Goal: Transaction & Acquisition: Purchase product/service

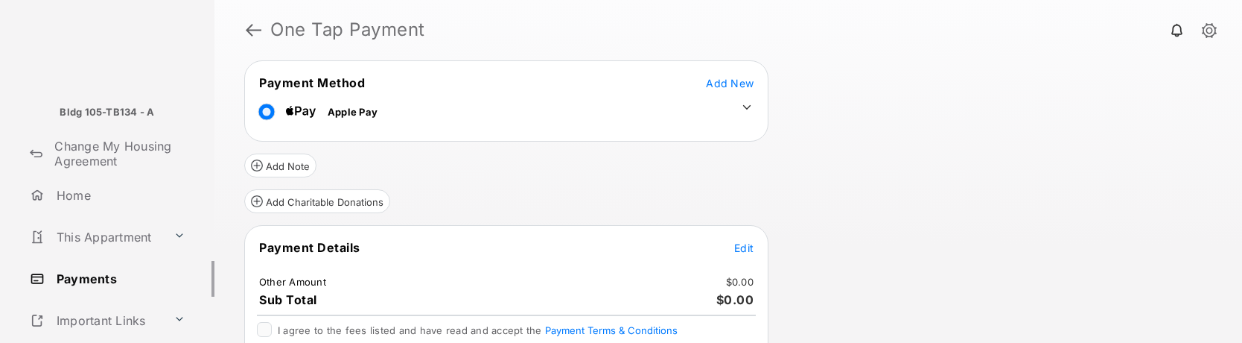
scroll to position [108, 0]
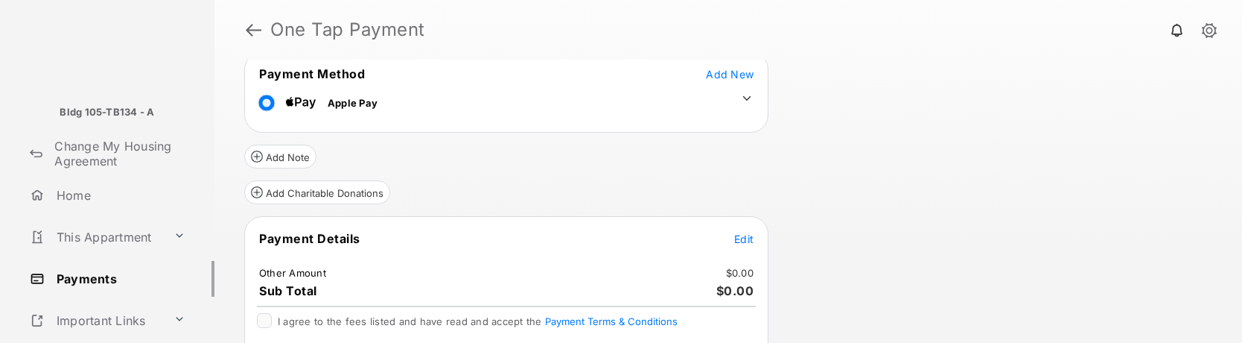
click at [747, 241] on span "Edit" at bounding box center [743, 238] width 19 height 13
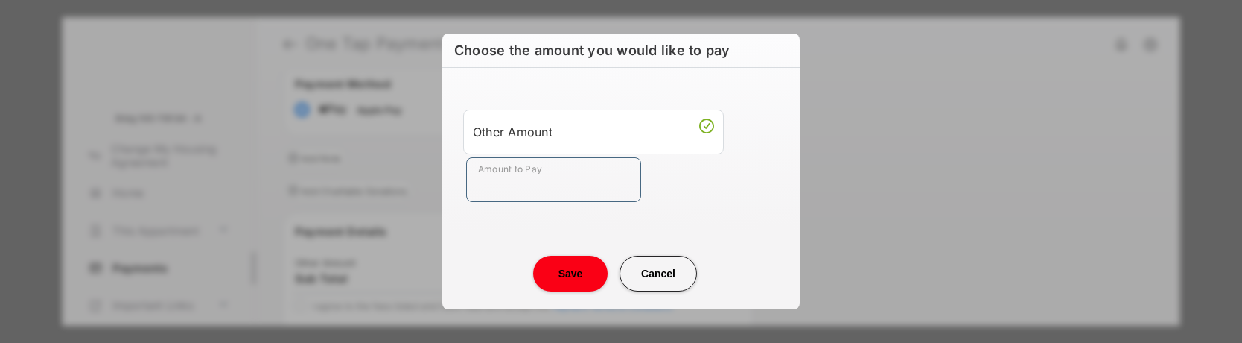
click at [580, 186] on input "Amount to Pay" at bounding box center [553, 179] width 175 height 45
type input "**"
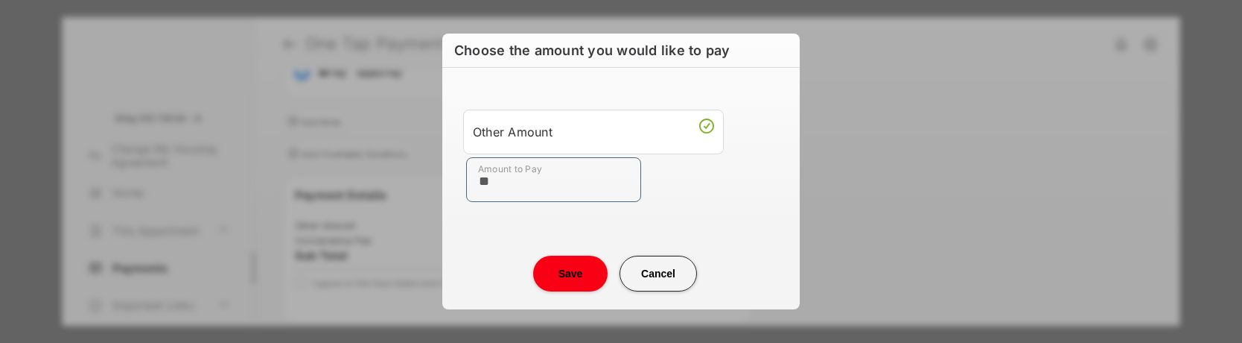
scroll to position [106, 0]
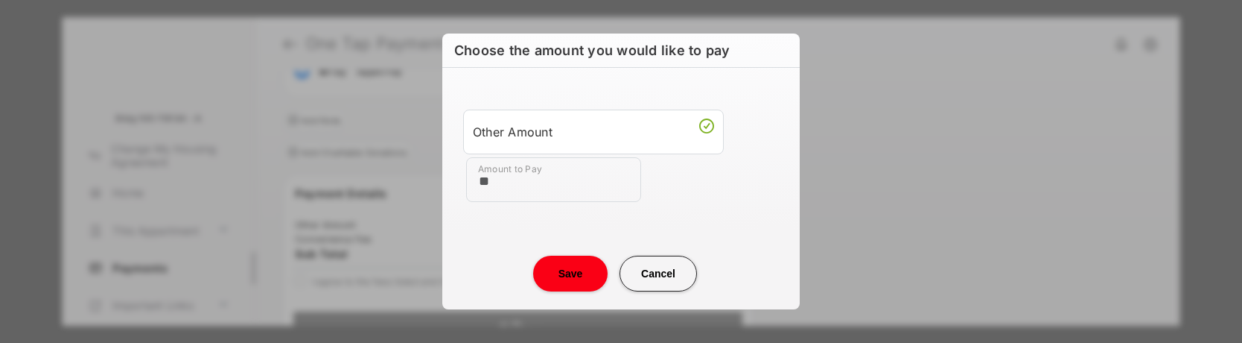
click at [566, 270] on button "Save" at bounding box center [570, 274] width 74 height 36
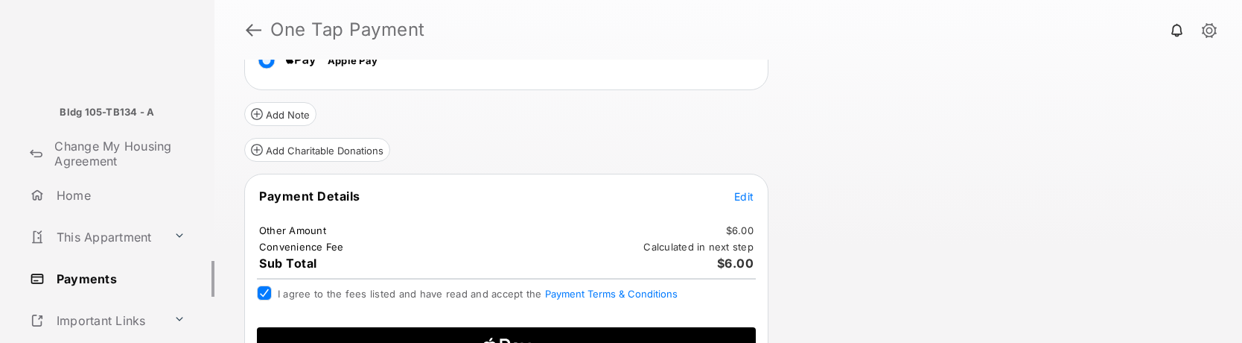
scroll to position [148, 0]
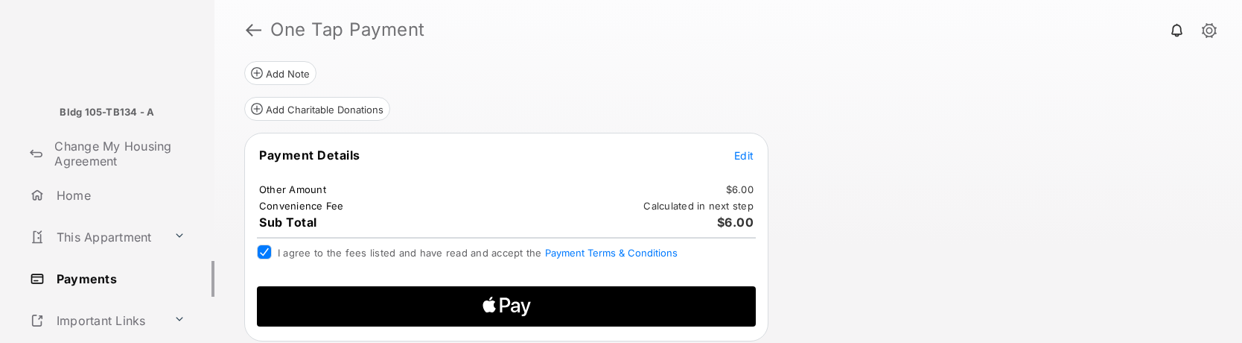
click at [567, 304] on icon "Apple Logo" at bounding box center [507, 306] width 238 height 40
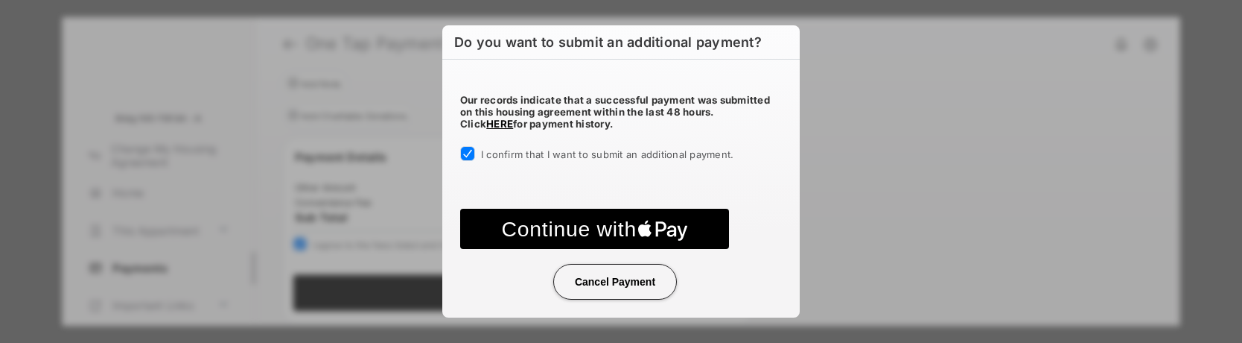
click at [632, 224] on text "Continue with" at bounding box center [569, 229] width 135 height 24
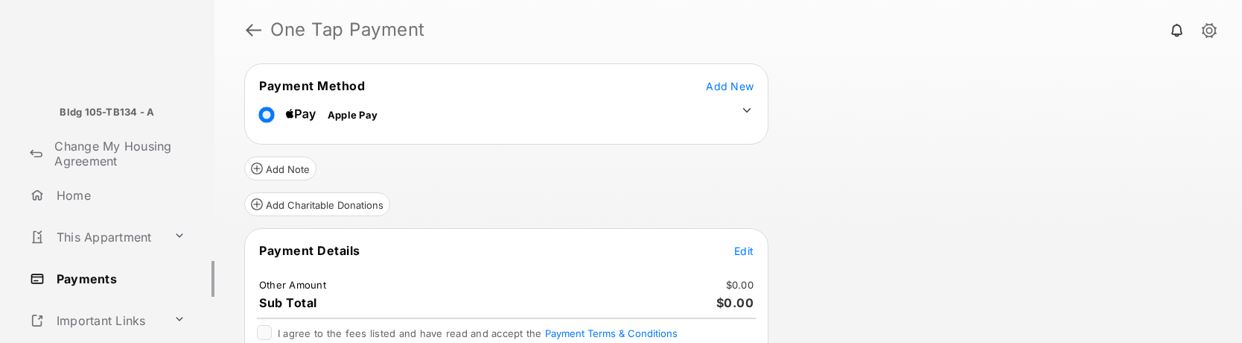
scroll to position [106, 0]
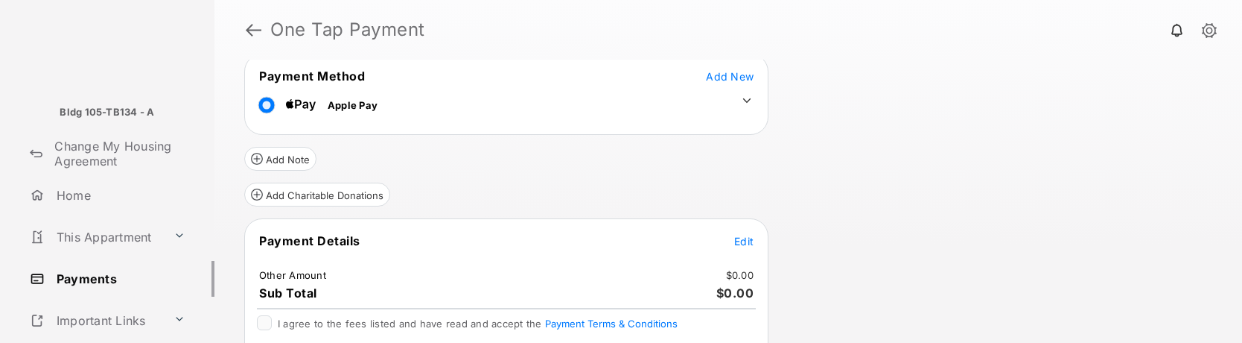
click at [740, 241] on span "Edit" at bounding box center [743, 241] width 19 height 13
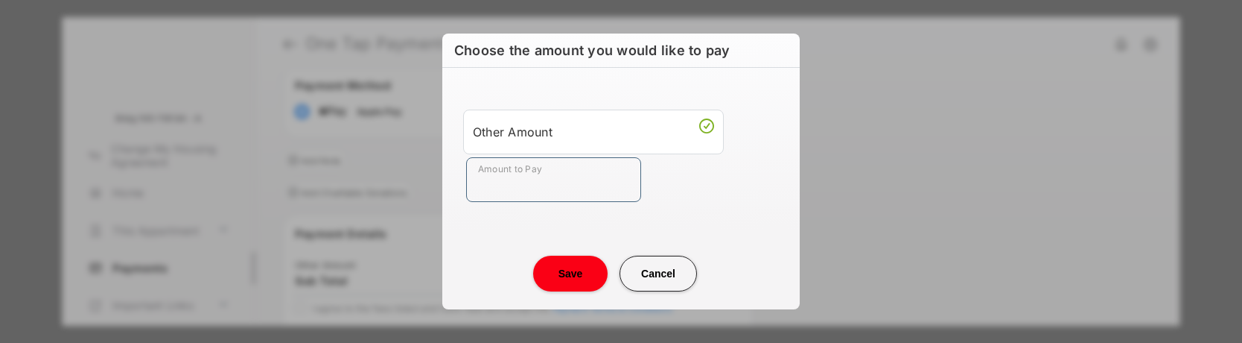
click at [550, 185] on input "Amount to Pay" at bounding box center [553, 179] width 175 height 45
type input "**"
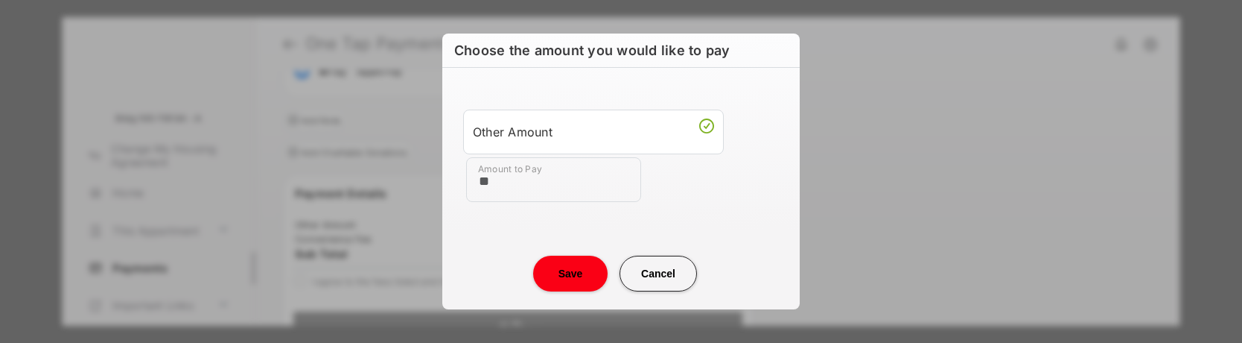
click at [578, 279] on button "Save" at bounding box center [570, 274] width 74 height 36
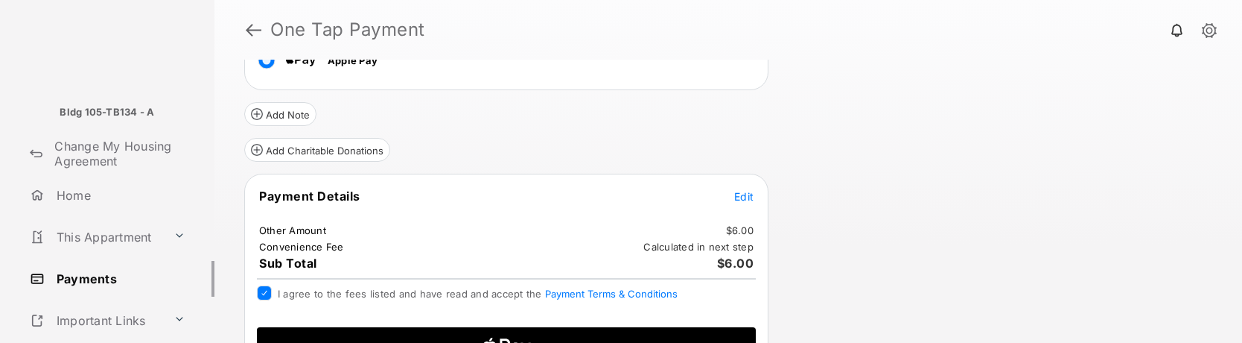
scroll to position [148, 0]
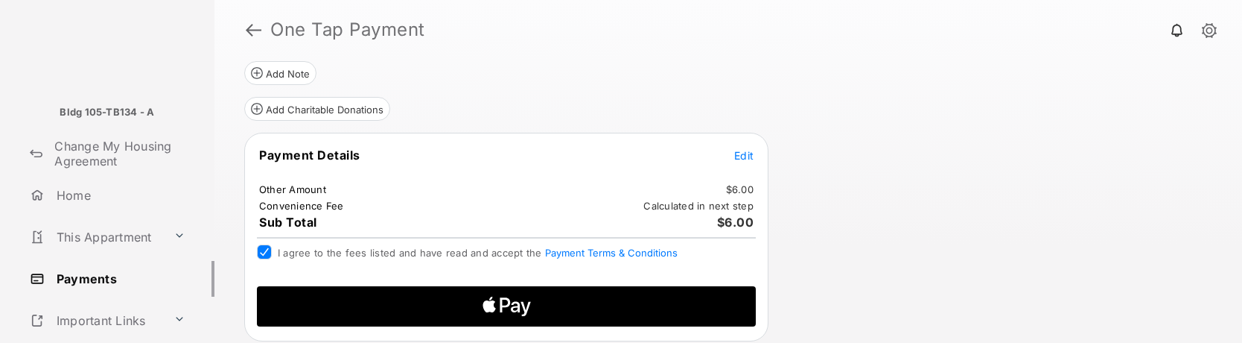
click at [529, 298] on icon "Apple Logo" at bounding box center [507, 306] width 238 height 40
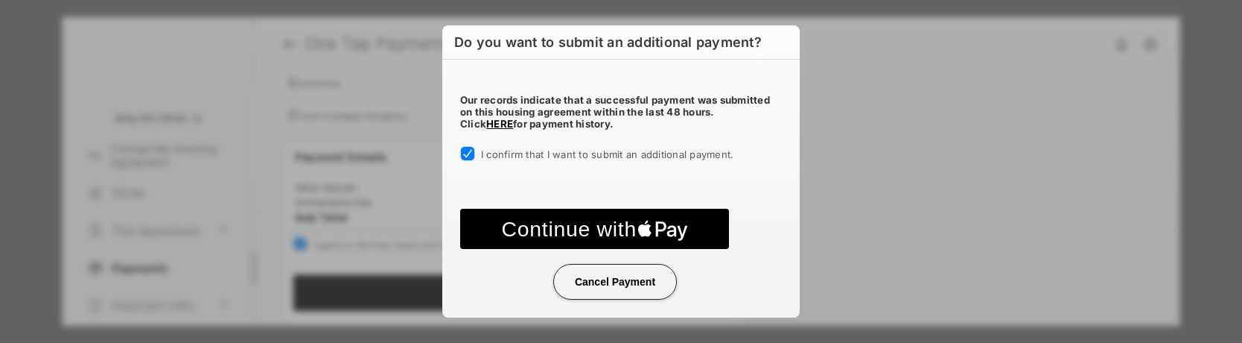
click at [588, 229] on text "Continue with" at bounding box center [569, 229] width 135 height 24
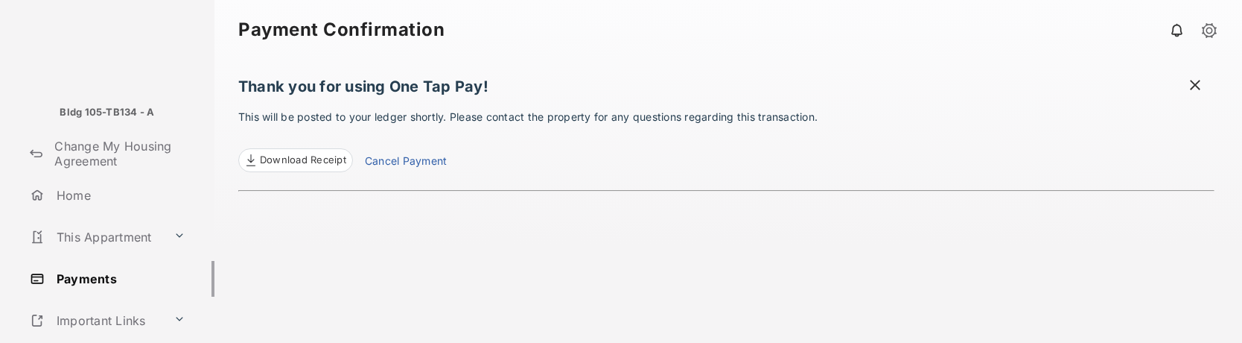
click at [77, 200] on link "Home" at bounding box center [119, 195] width 191 height 36
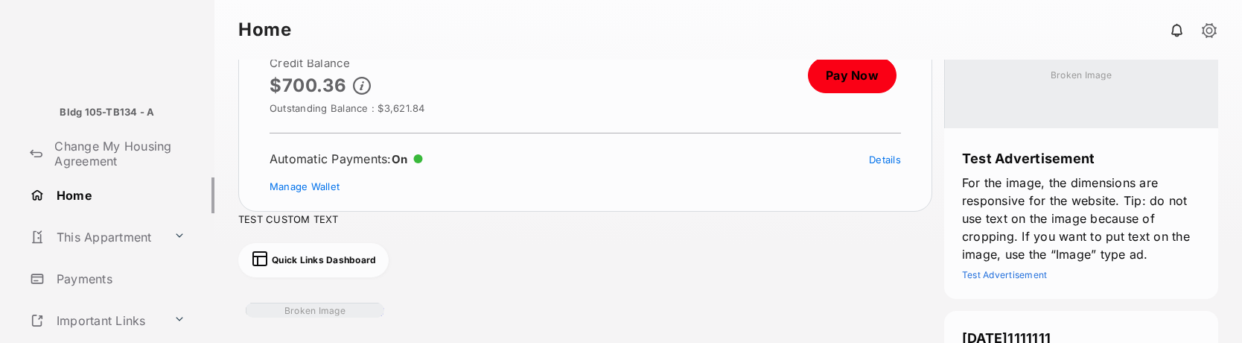
scroll to position [48, 0]
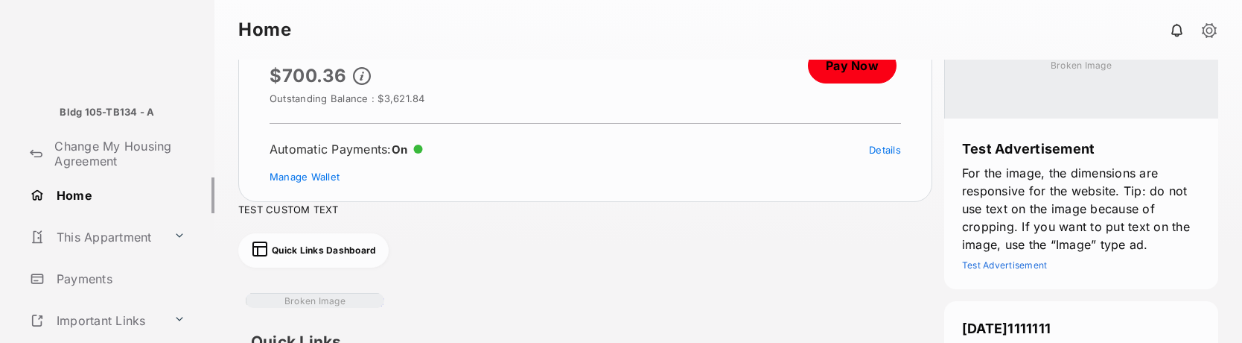
click at [831, 73] on link "Pay Now" at bounding box center [852, 66] width 89 height 36
